Goal: Transaction & Acquisition: Subscribe to service/newsletter

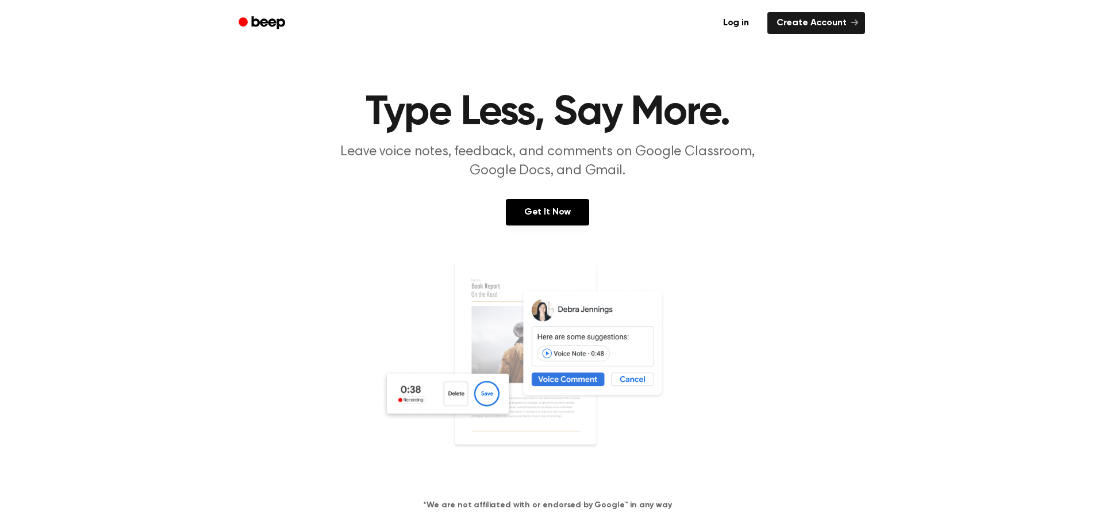
click at [566, 193] on section "Type Less, Say More. Leave voice notes, feedback, and comments on Google Classr…" at bounding box center [548, 311] width 1068 height 438
click at [546, 215] on link "Get It Now" at bounding box center [547, 212] width 83 height 26
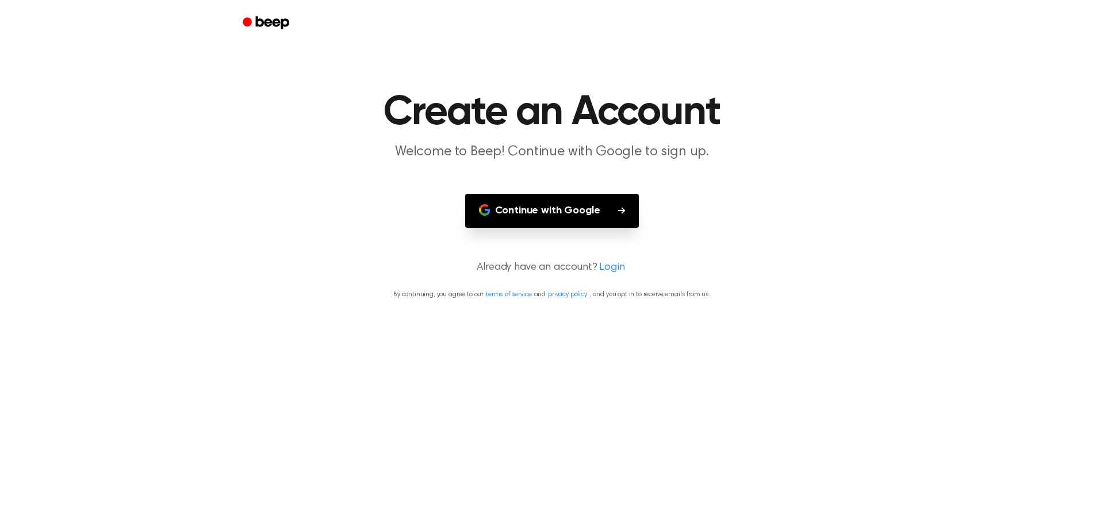
click at [562, 205] on button "Continue with Google" at bounding box center [552, 211] width 174 height 34
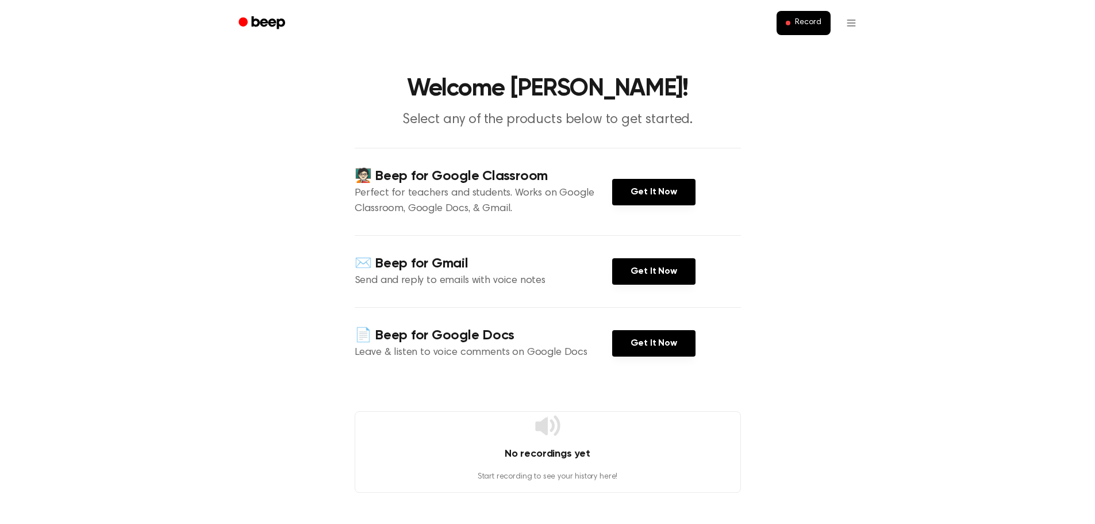
scroll to position [13, 0]
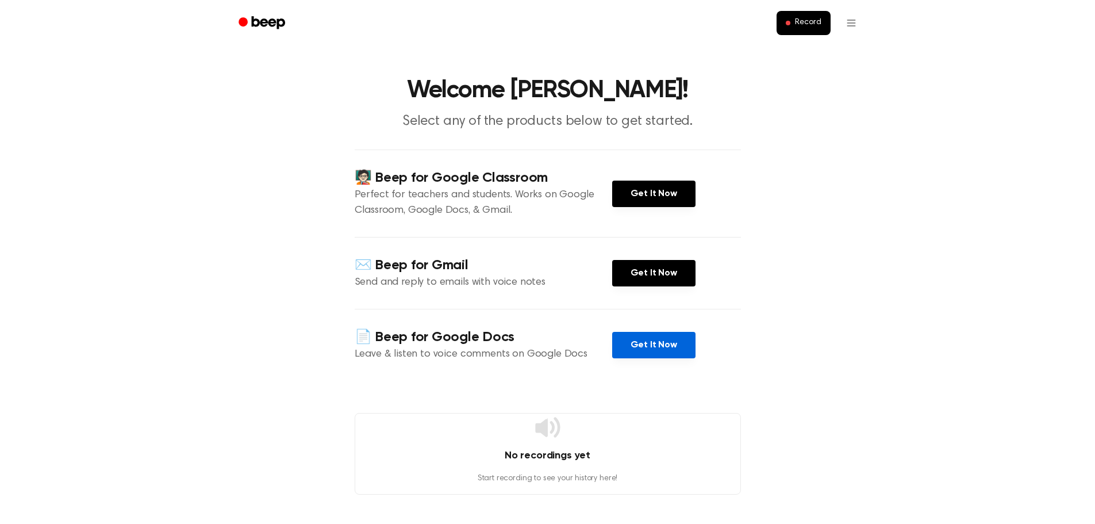
click at [647, 347] on link "Get It Now" at bounding box center [653, 345] width 83 height 26
click at [800, 29] on button "Record" at bounding box center [803, 23] width 53 height 24
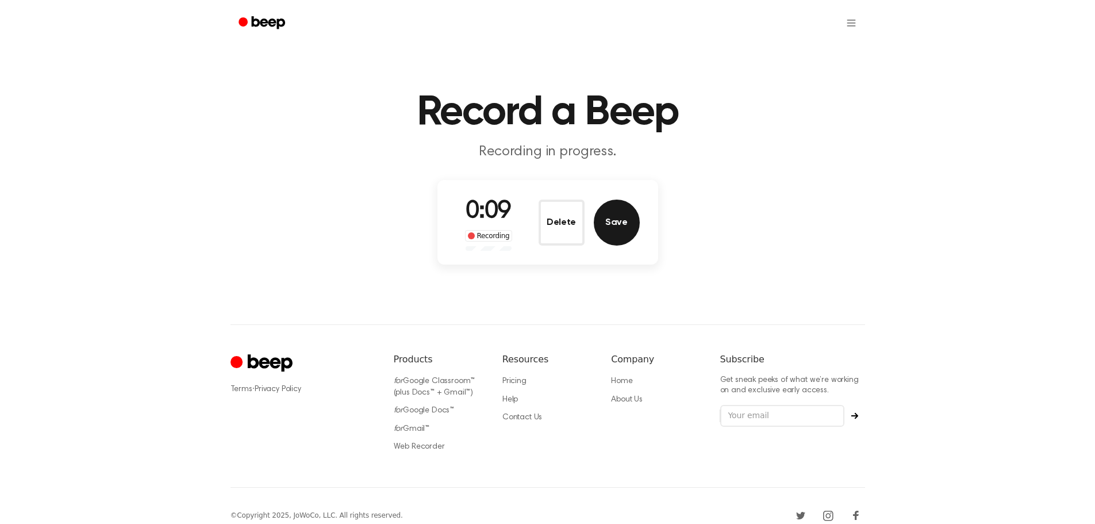
click at [611, 225] on button "Save" at bounding box center [617, 223] width 46 height 46
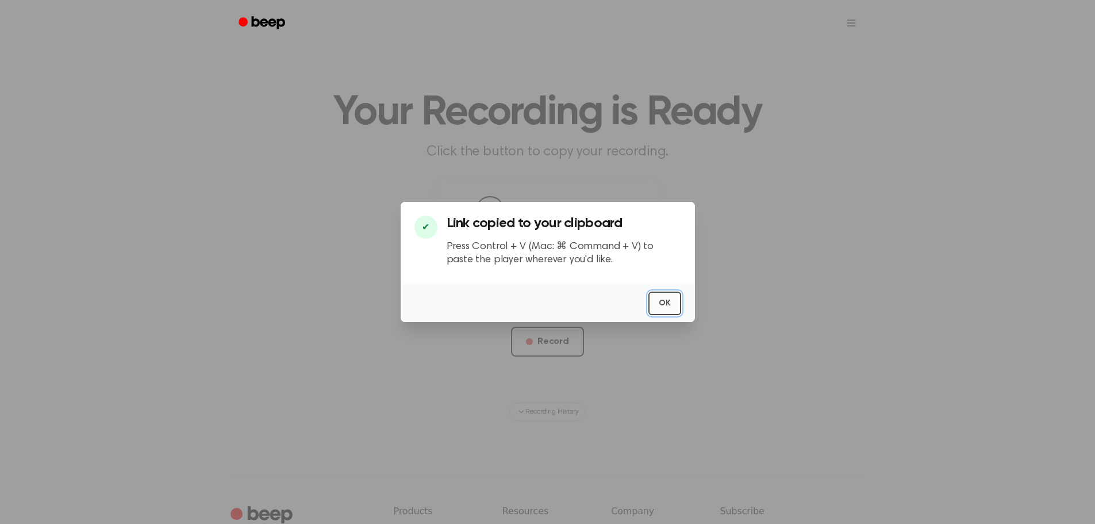
click at [673, 302] on button "OK" at bounding box center [665, 303] width 33 height 24
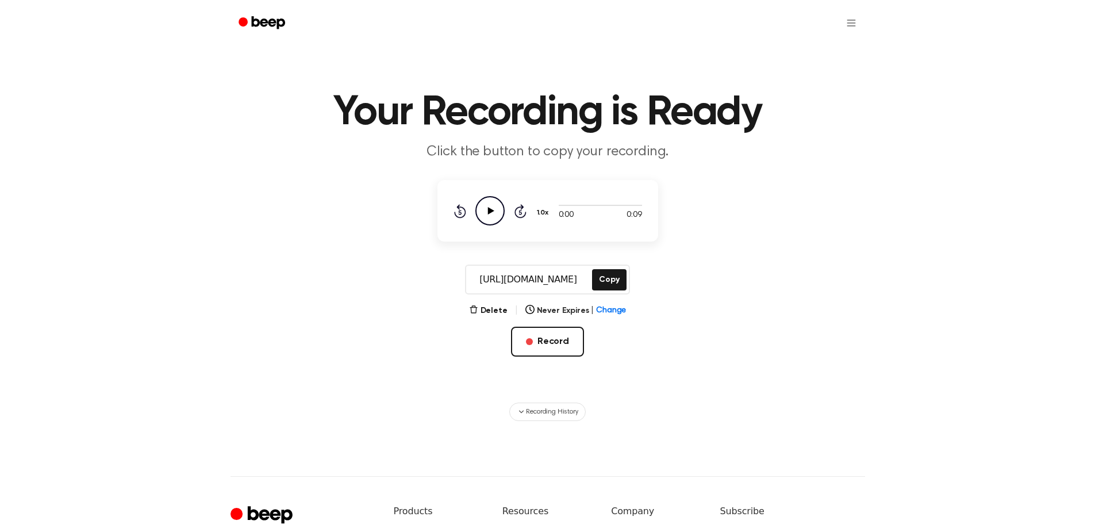
click at [481, 204] on icon "Play Audio" at bounding box center [489, 210] width 29 height 29
click at [494, 212] on icon "Pause Audio" at bounding box center [489, 210] width 29 height 29
click at [494, 212] on icon "Play Audio" at bounding box center [489, 210] width 29 height 29
click at [518, 214] on icon "Skip 5 seconds" at bounding box center [520, 211] width 13 height 15
drag, startPoint x: 518, startPoint y: 214, endPoint x: 485, endPoint y: 212, distance: 33.4
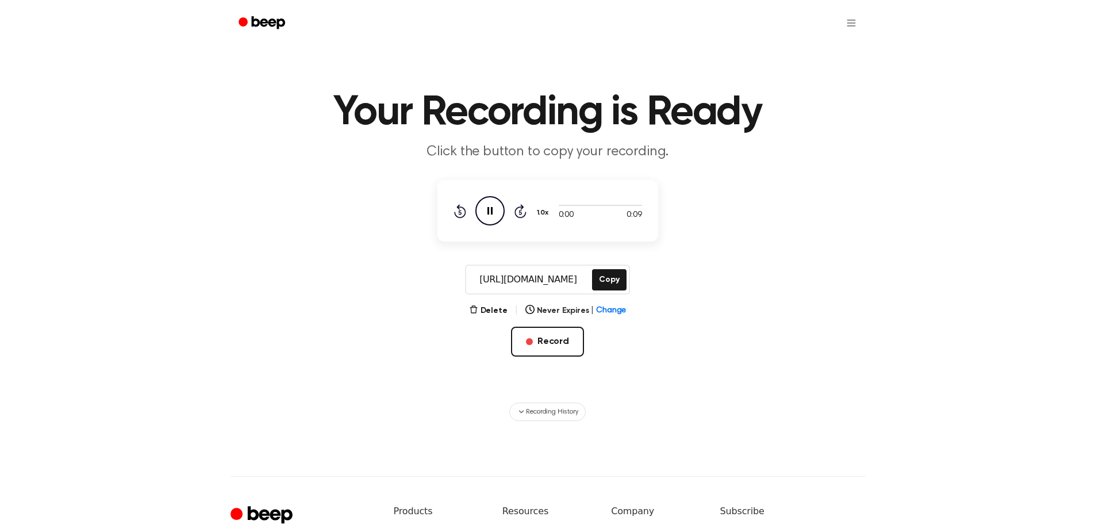
click at [485, 212] on icon "Pause Audio" at bounding box center [489, 210] width 29 height 29
click at [495, 216] on icon "Play Audio" at bounding box center [489, 210] width 29 height 29
click at [498, 308] on button "Delete" at bounding box center [488, 311] width 39 height 12
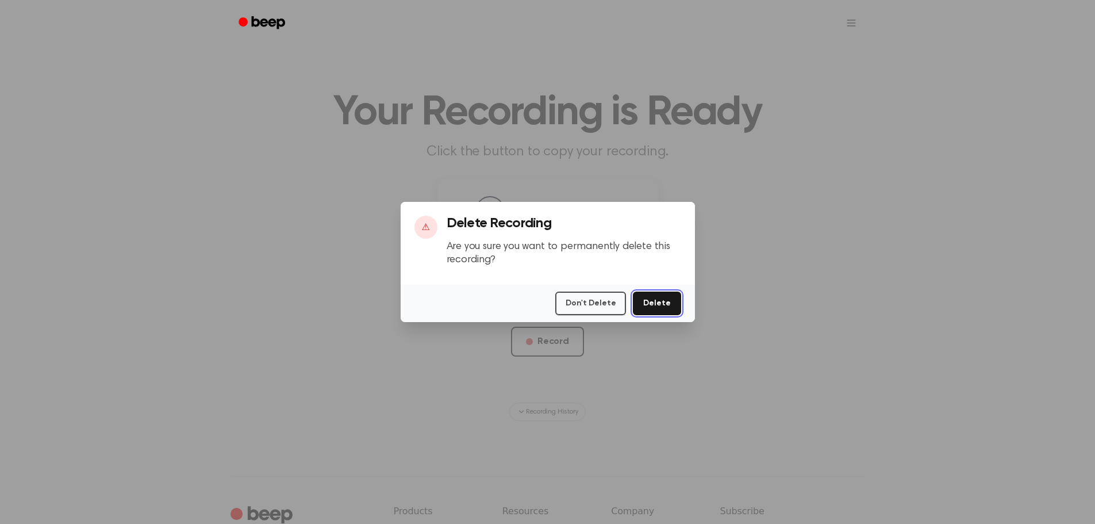
click at [655, 303] on button "Delete" at bounding box center [657, 303] width 48 height 24
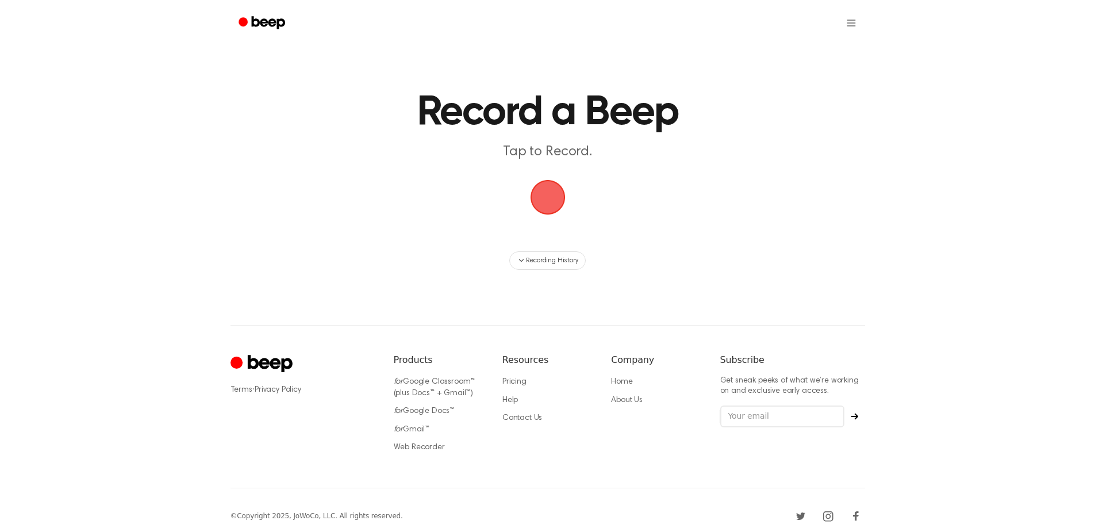
click at [543, 189] on span "button" at bounding box center [548, 197] width 32 height 32
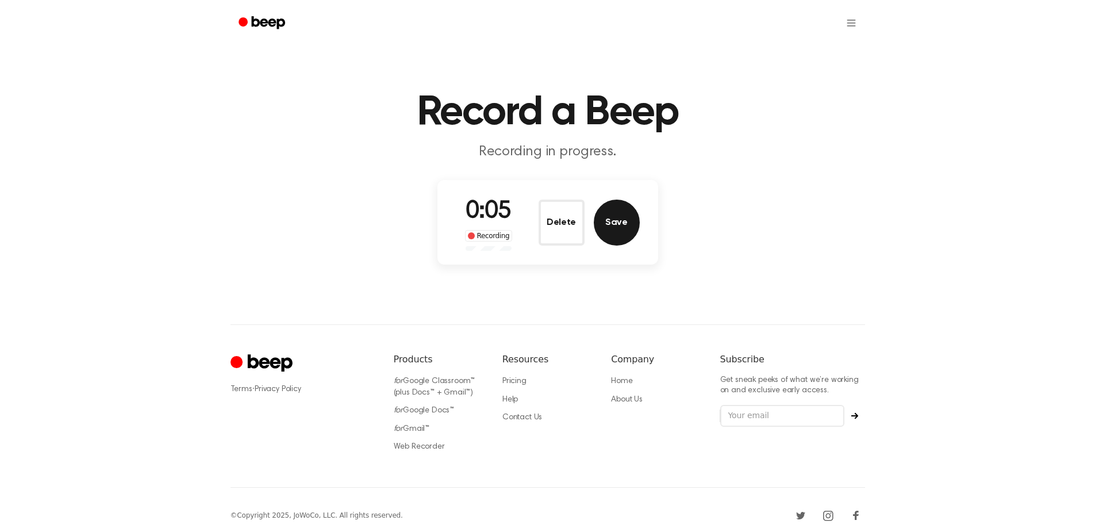
click at [624, 218] on button "Save" at bounding box center [617, 223] width 46 height 46
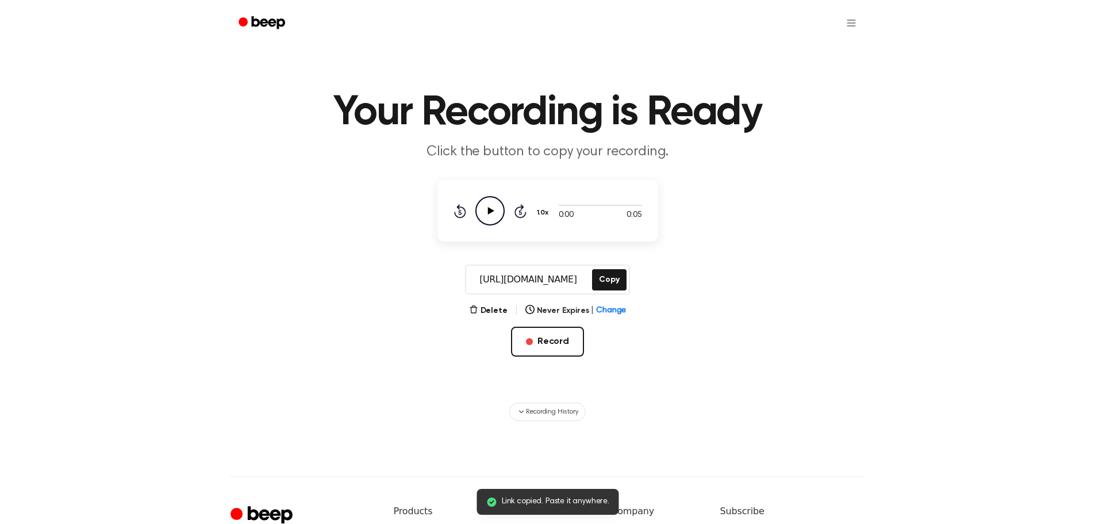
click at [490, 214] on icon "Play Audio" at bounding box center [489, 210] width 29 height 29
